Goal: Task Accomplishment & Management: Use online tool/utility

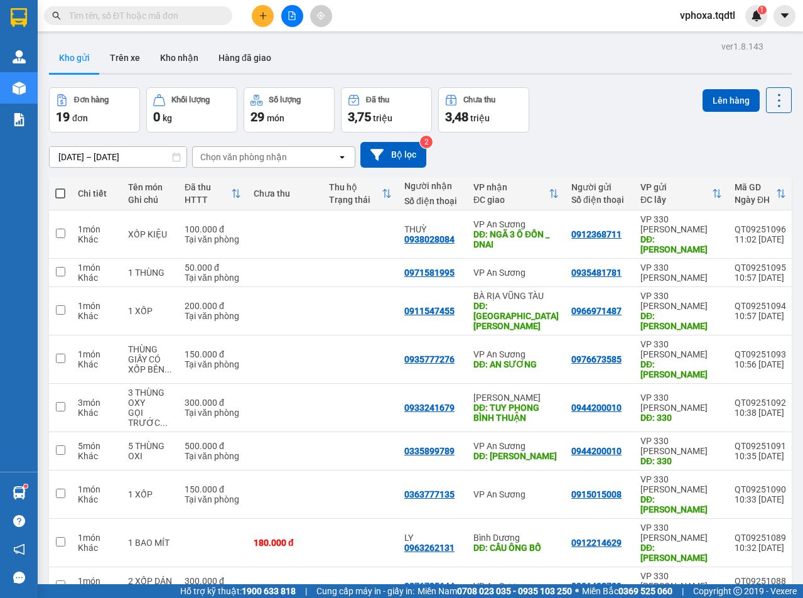
click at [195, 14] on input "text" at bounding box center [143, 16] width 148 height 14
click at [95, 13] on input "text" at bounding box center [143, 16] width 148 height 14
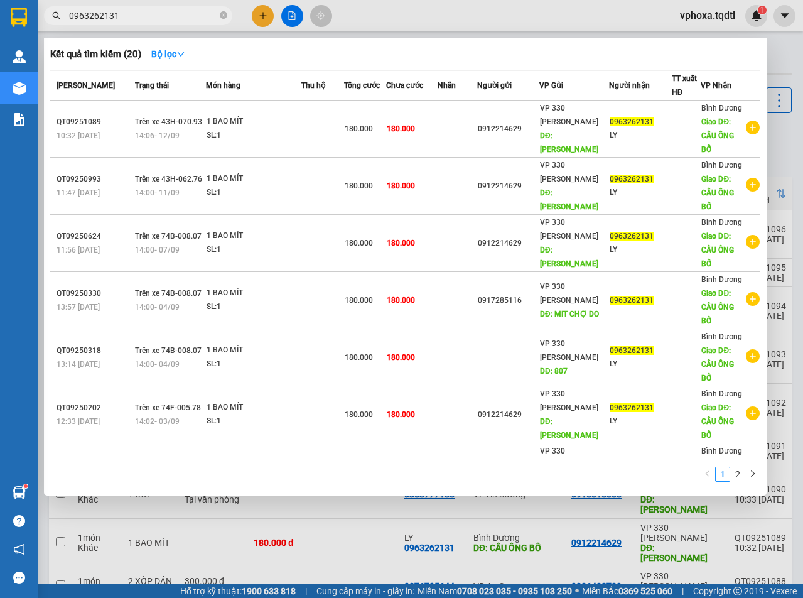
type input "0963262131"
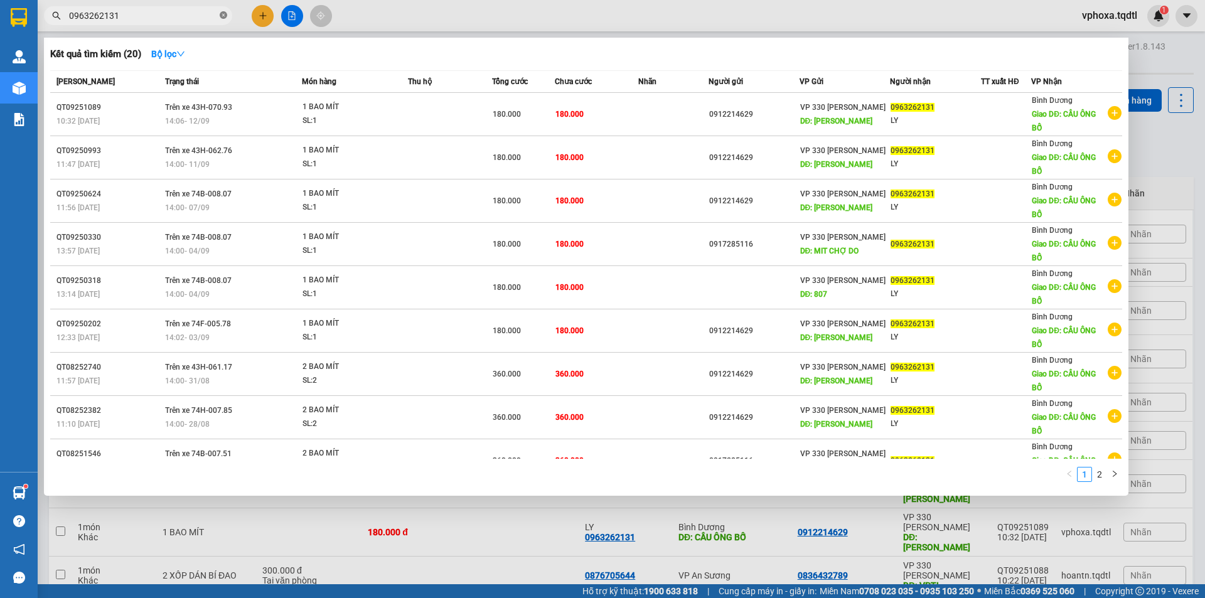
click at [221, 11] on span at bounding box center [224, 16] width 8 height 12
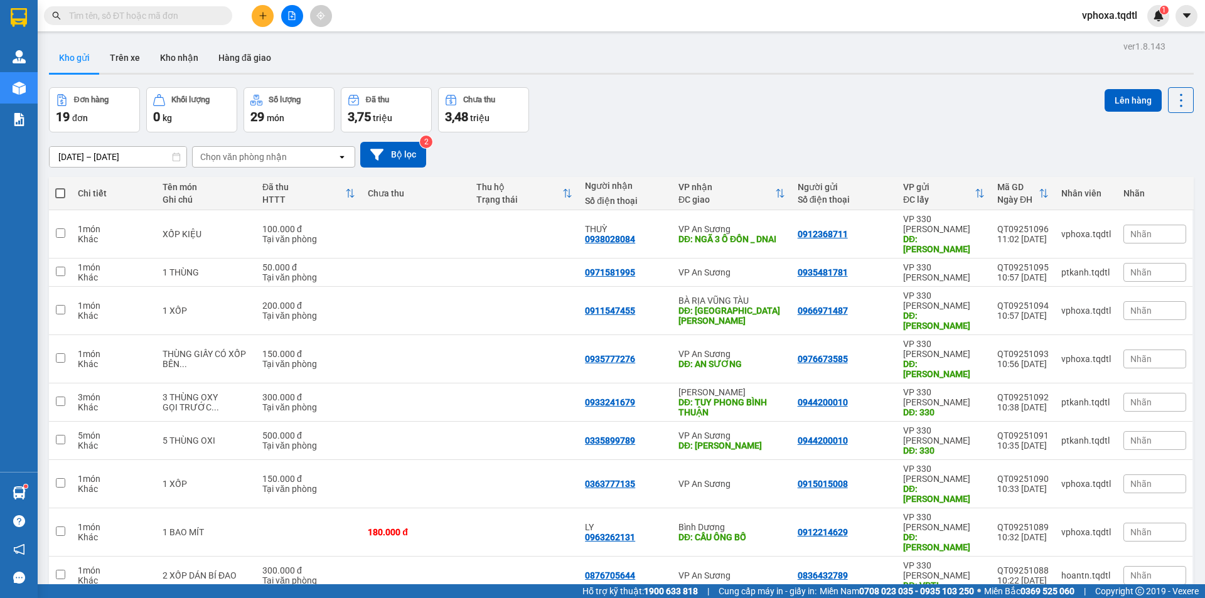
click at [144, 16] on input "text" at bounding box center [143, 16] width 148 height 14
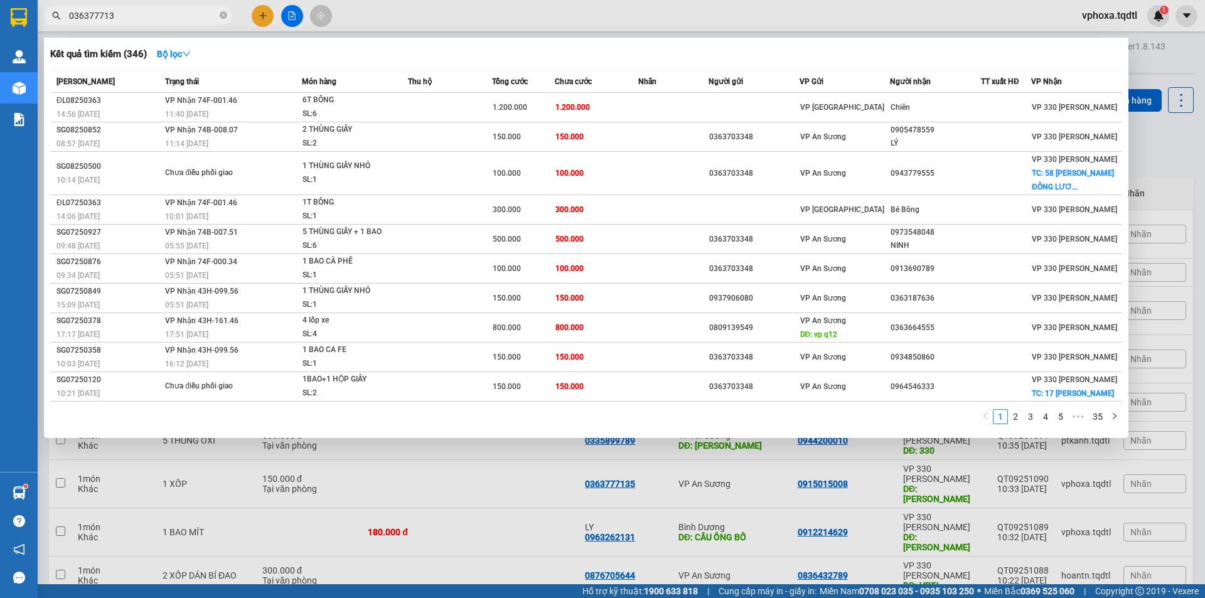
type input "0363777135"
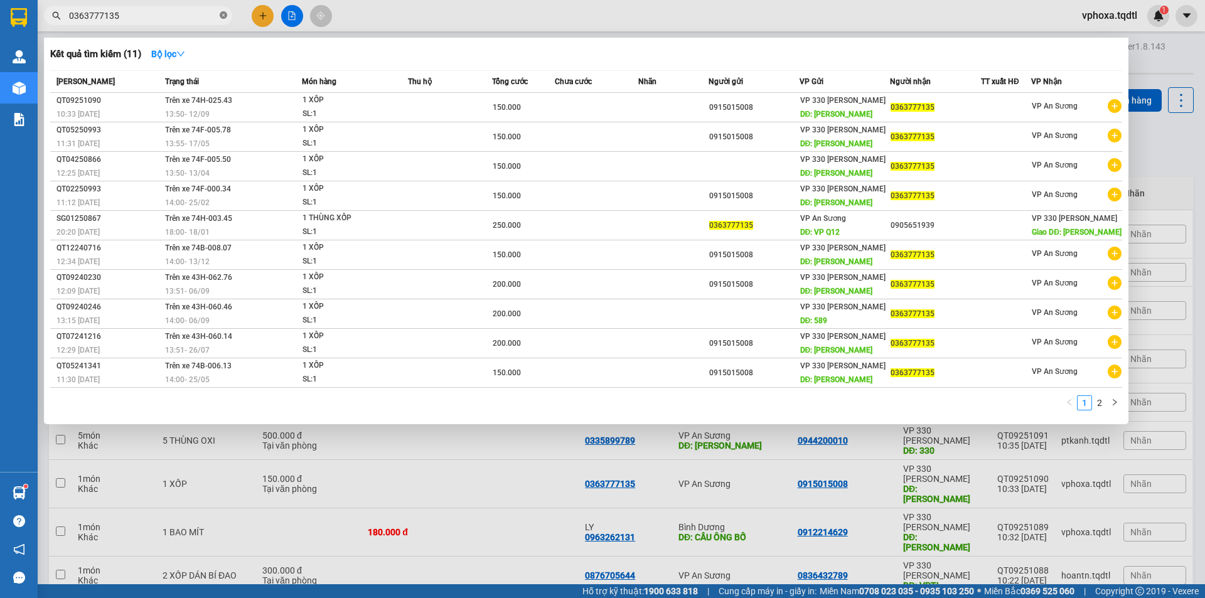
click at [223, 14] on icon "close-circle" at bounding box center [224, 15] width 8 height 8
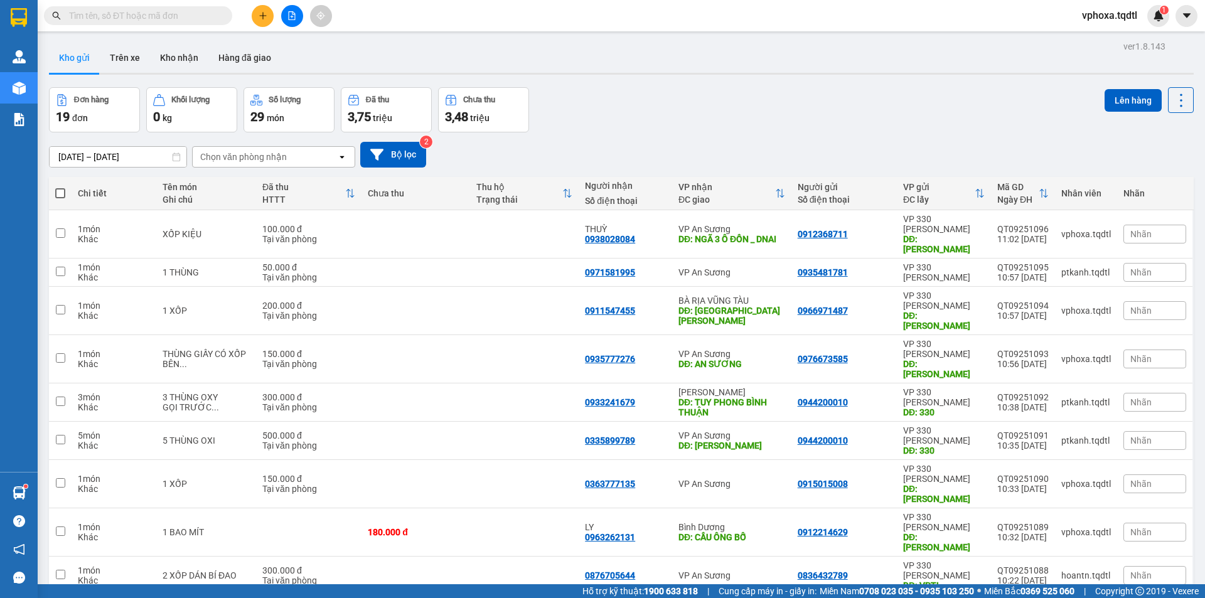
click at [170, 17] on input "text" at bounding box center [143, 16] width 148 height 14
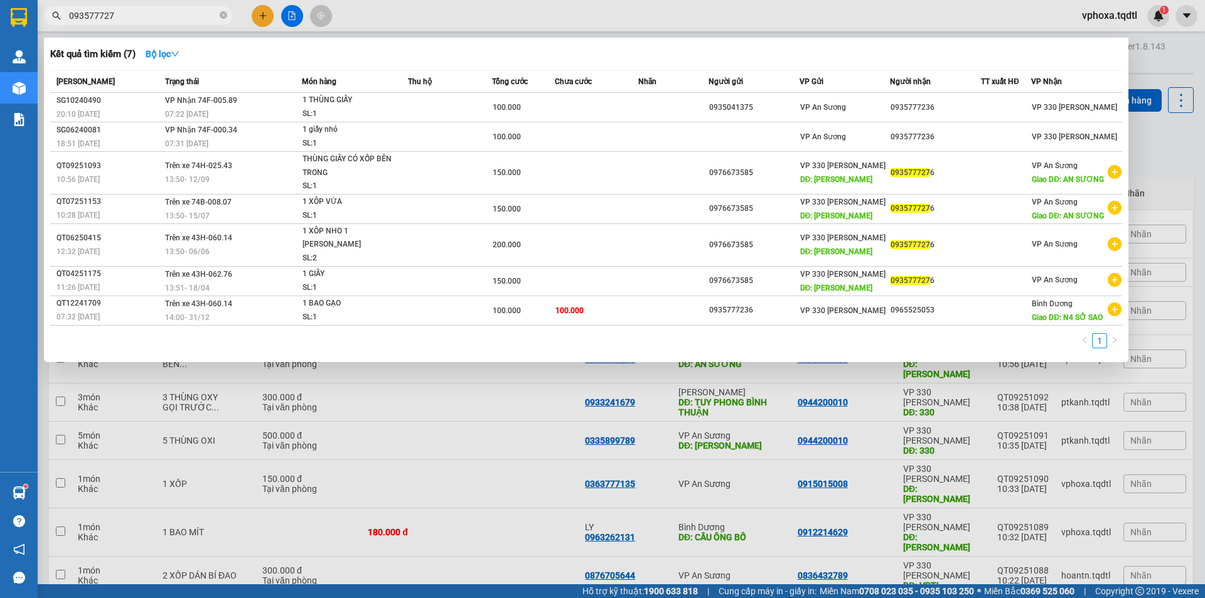
type input "0935777276"
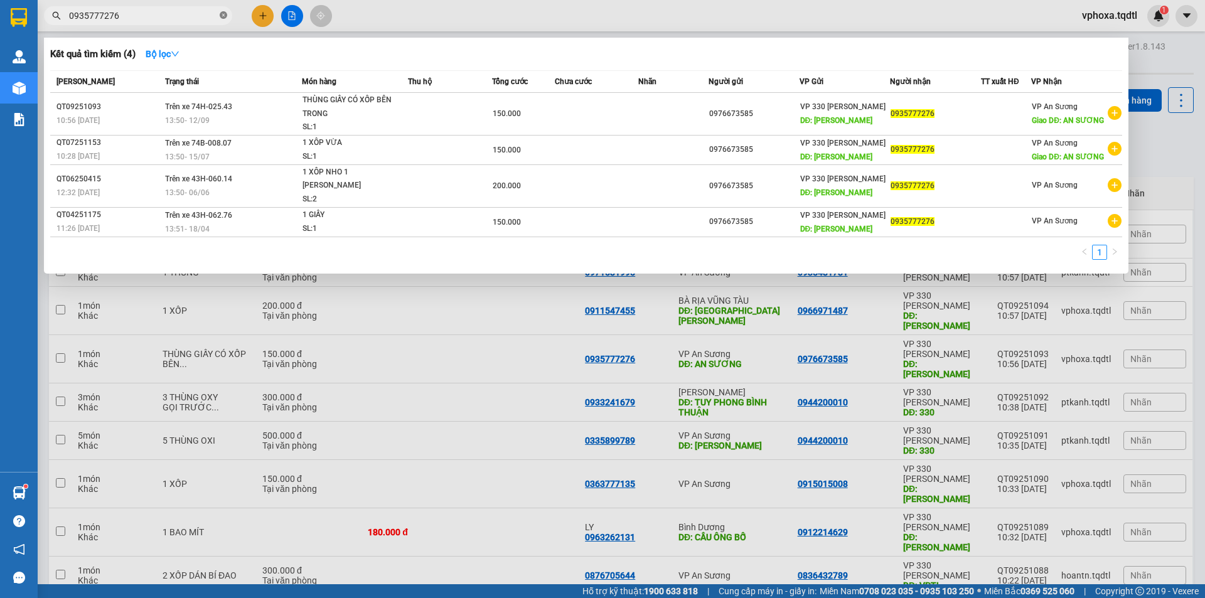
click at [224, 16] on icon "close-circle" at bounding box center [224, 15] width 8 height 8
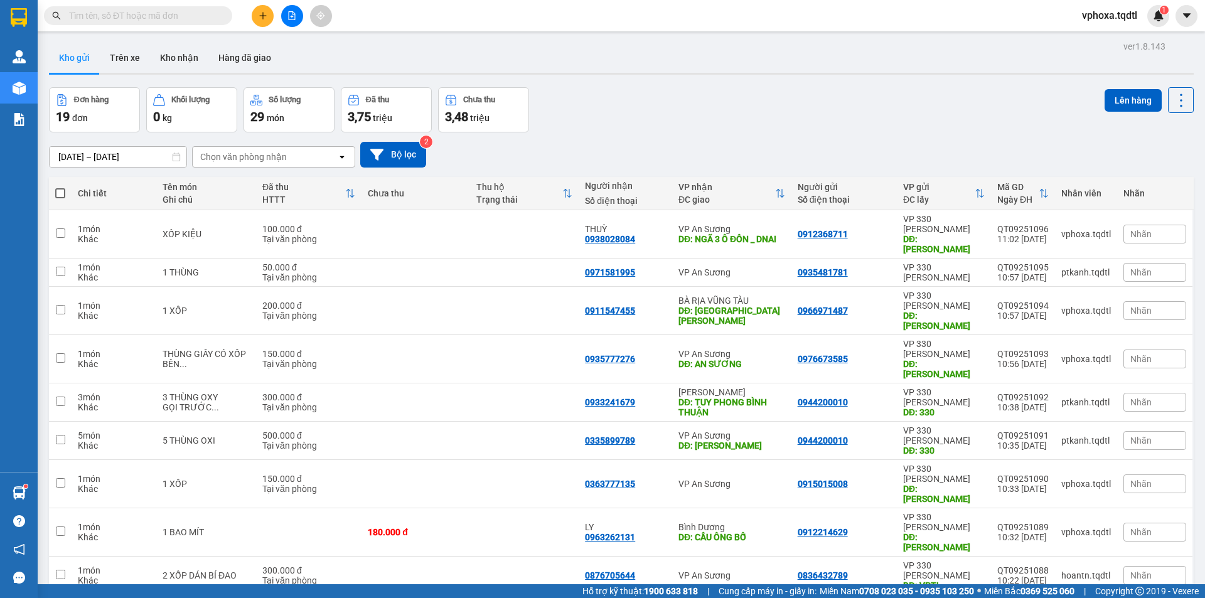
click at [185, 11] on input "text" at bounding box center [143, 16] width 148 height 14
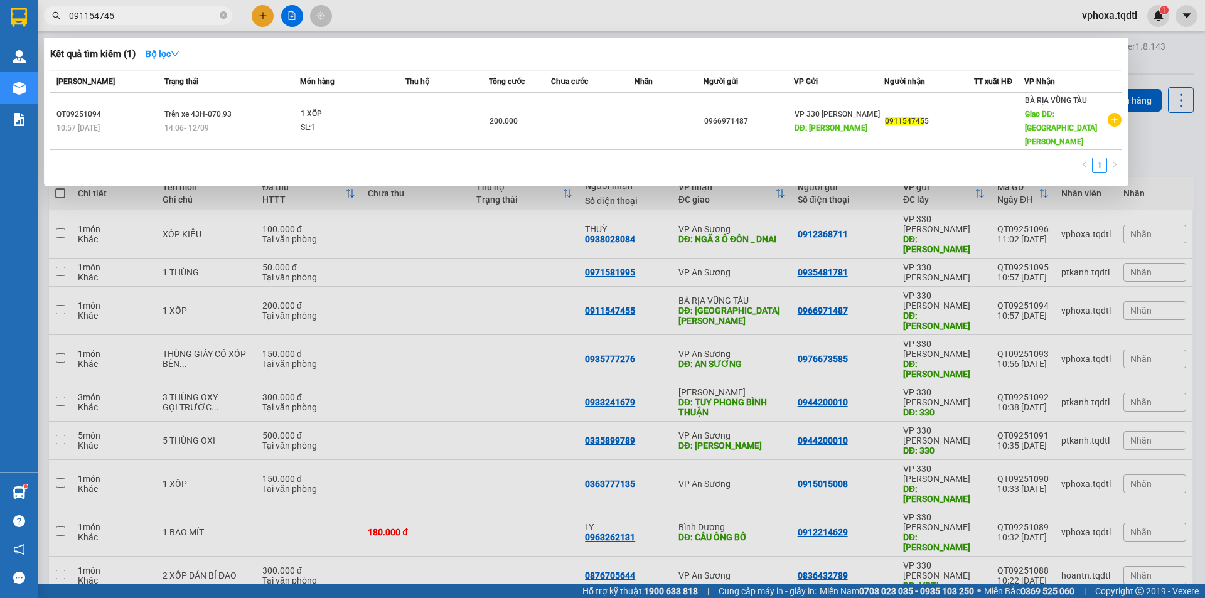
type input "0911547455"
click at [224, 17] on icon "close-circle" at bounding box center [224, 15] width 8 height 8
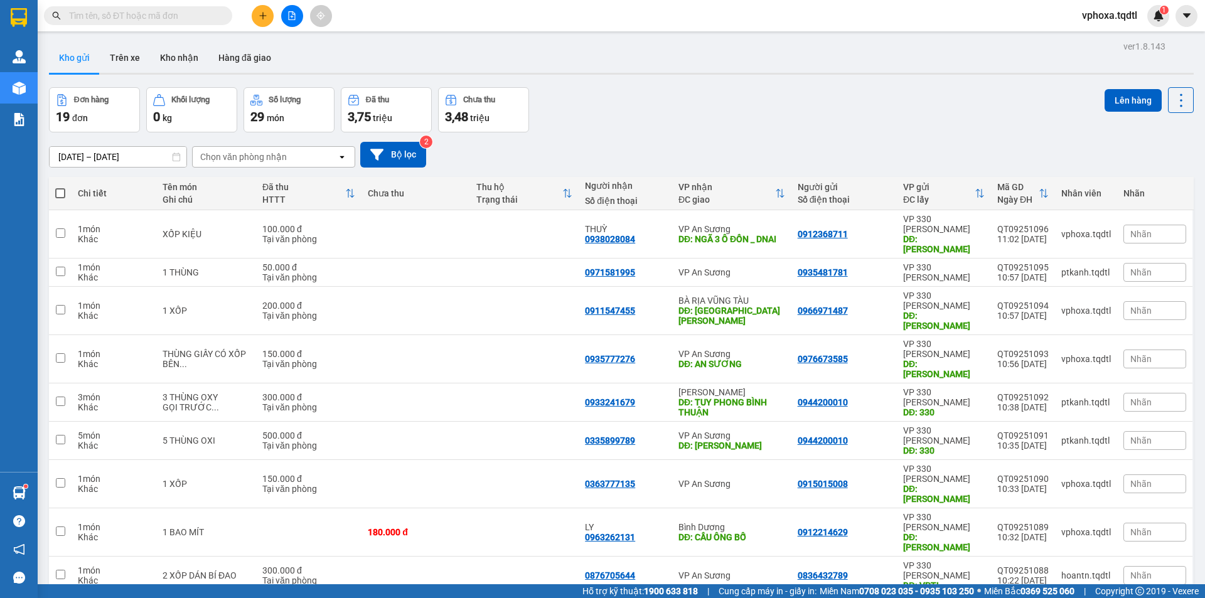
click at [128, 18] on input "text" at bounding box center [143, 16] width 148 height 14
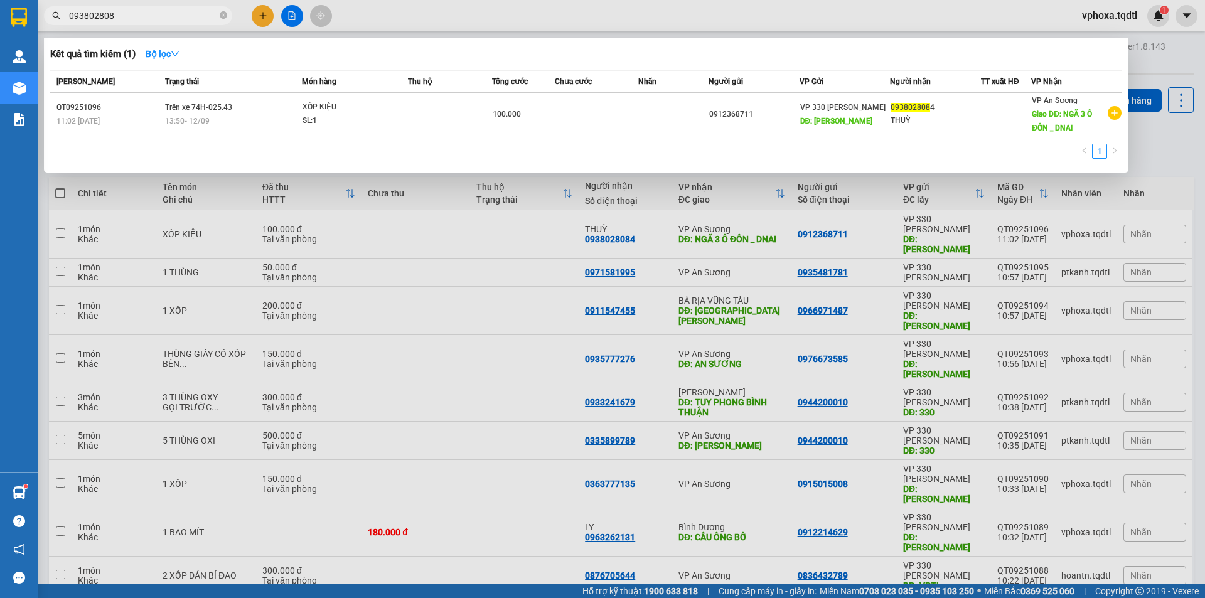
type input "0938028084"
click at [224, 10] on span at bounding box center [224, 16] width 8 height 12
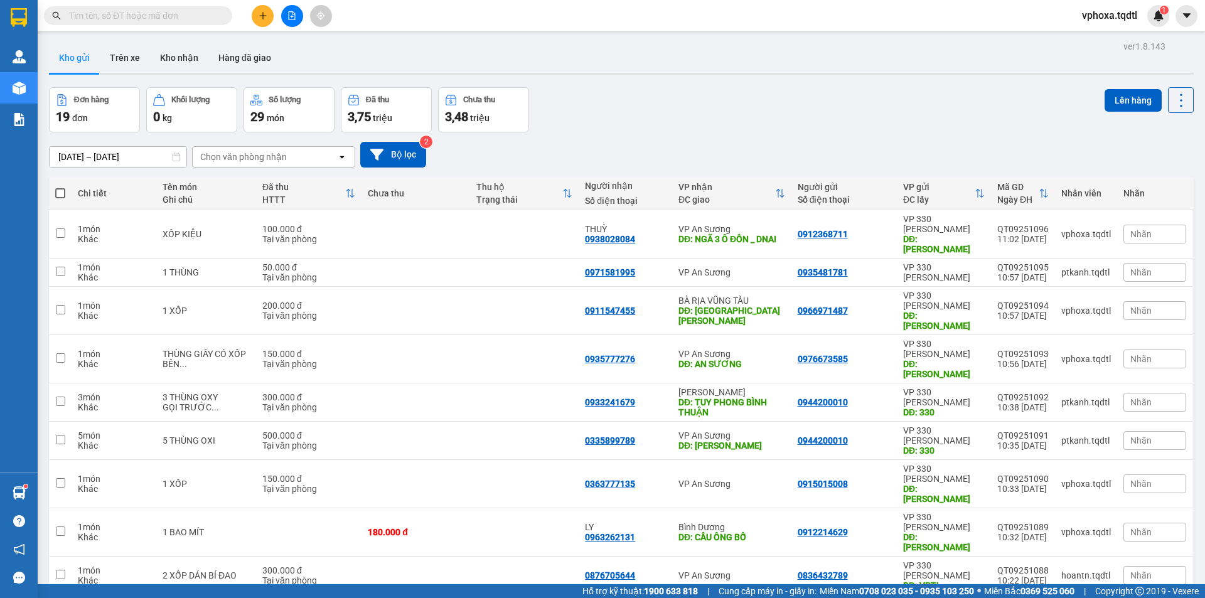
click at [149, 14] on input "text" at bounding box center [143, 16] width 148 height 14
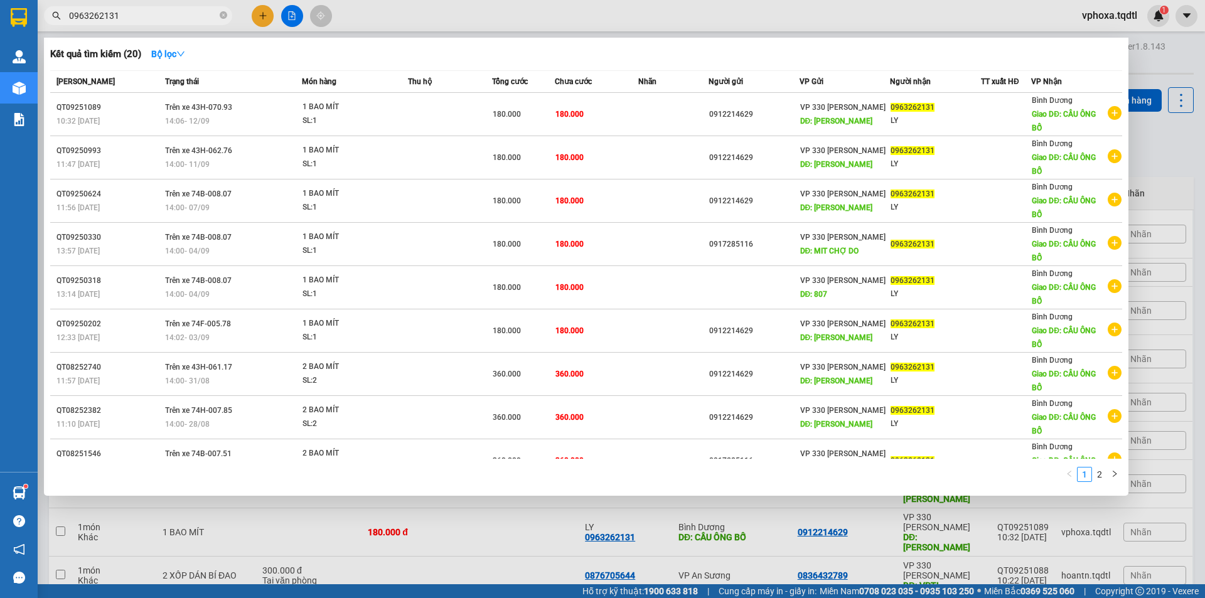
type input "0963262131"
click at [818, 526] on div at bounding box center [602, 299] width 1205 height 598
